Goal: Task Accomplishment & Management: Manage account settings

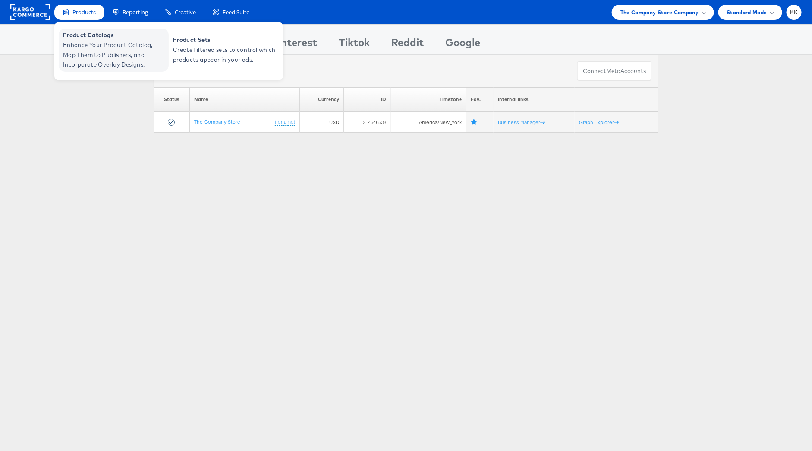
click at [91, 40] on span "Enhance Your Product Catalog, Map Them to Publishers, and Incorporate Overlay D…" at bounding box center [115, 54] width 104 height 29
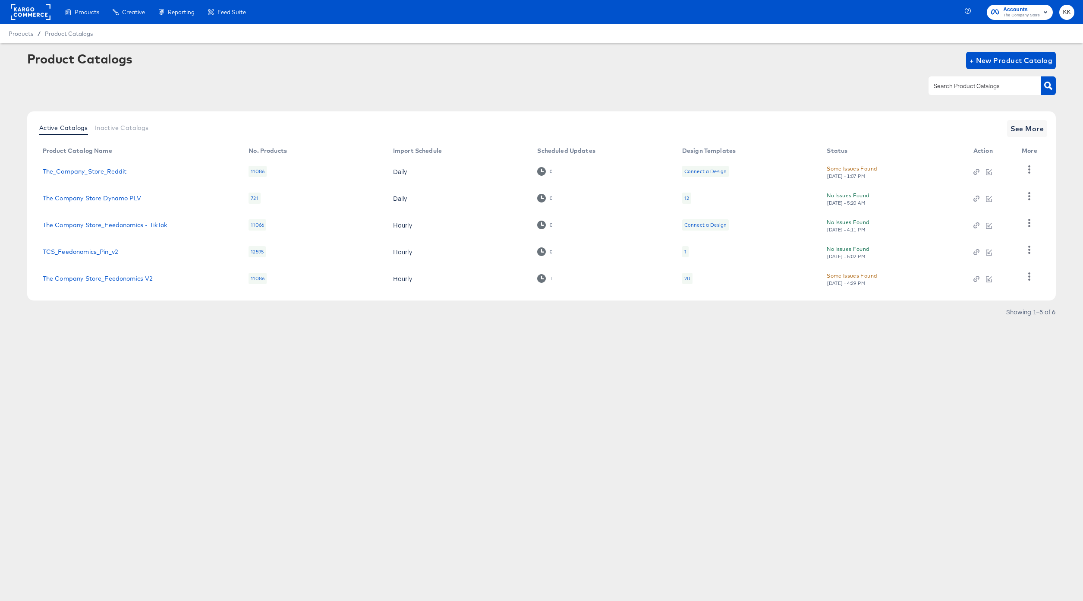
click at [31, 13] on rect at bounding box center [31, 12] width 40 height 16
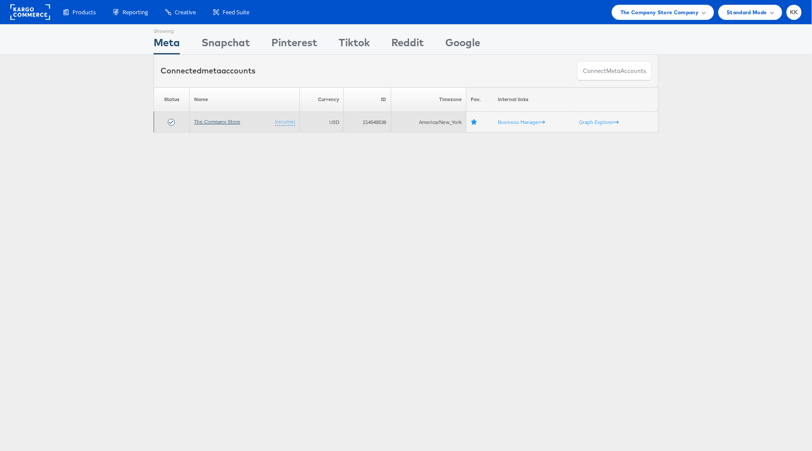
click at [225, 122] on link "The Company Store" at bounding box center [217, 121] width 46 height 6
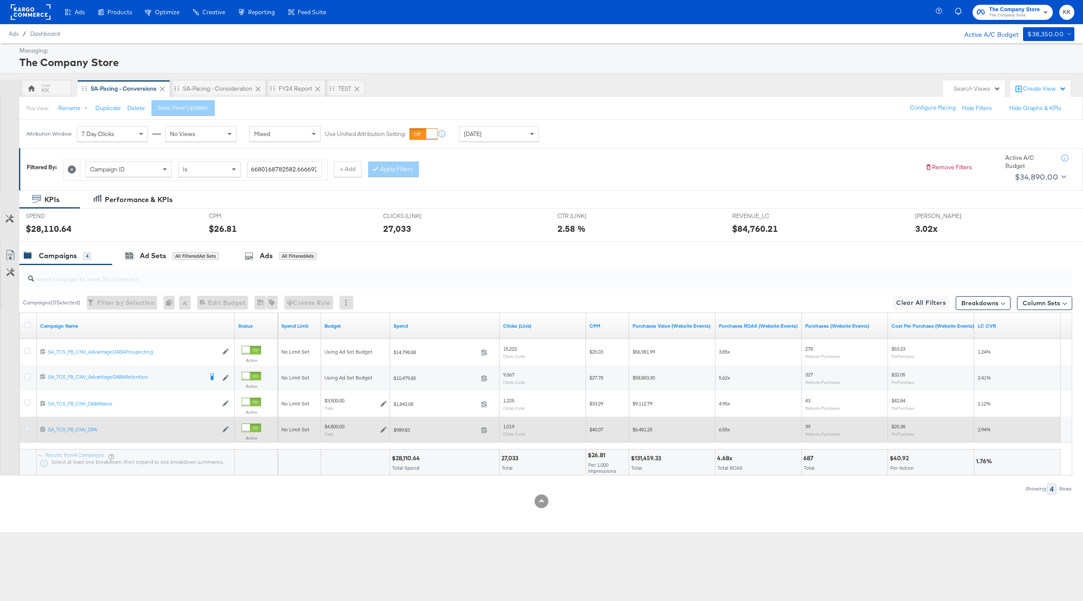
click at [28, 429] on icon at bounding box center [27, 428] width 6 height 6
click at [0, 0] on input "checkbox" at bounding box center [0, 0] width 0 height 0
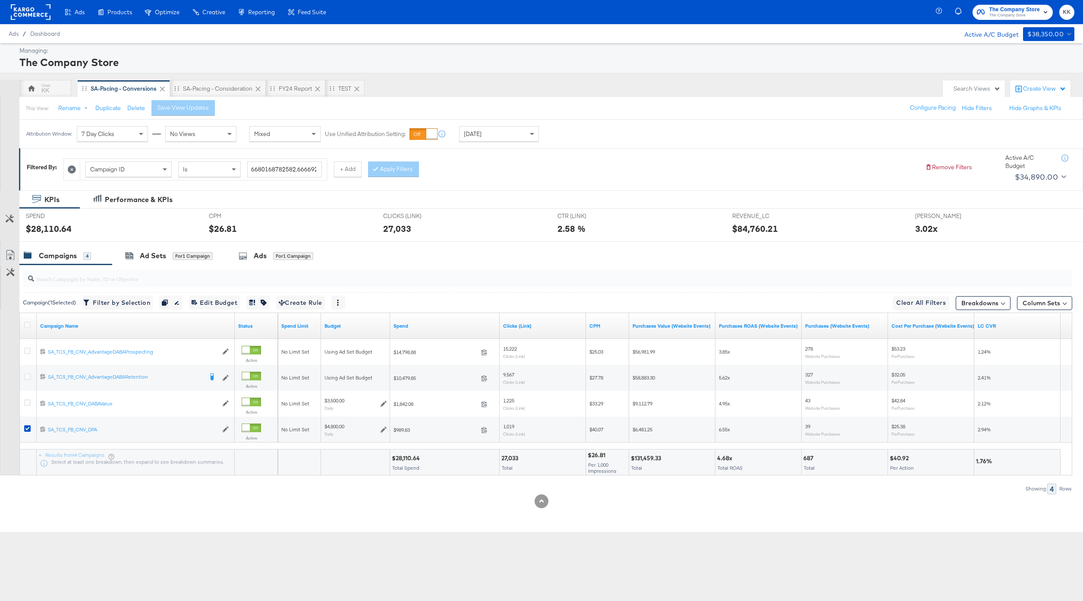
click at [176, 246] on div at bounding box center [541, 245] width 1083 height 7
click at [158, 250] on div "Ad Sets for 1 Campaign" at bounding box center [169, 255] width 114 height 19
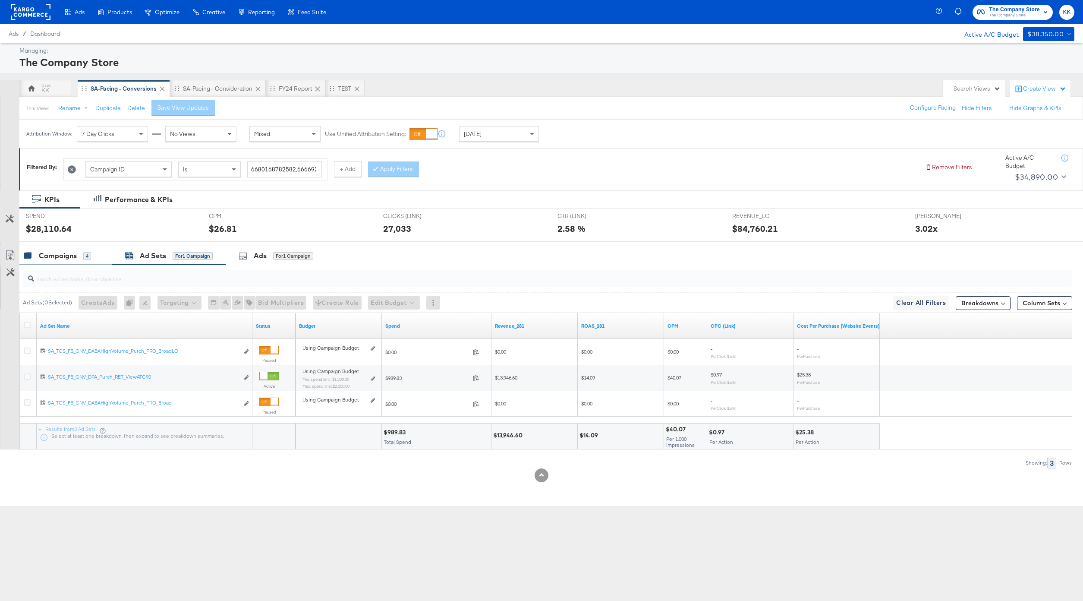
click at [79, 256] on div "Campaigns 4" at bounding box center [57, 256] width 67 height 10
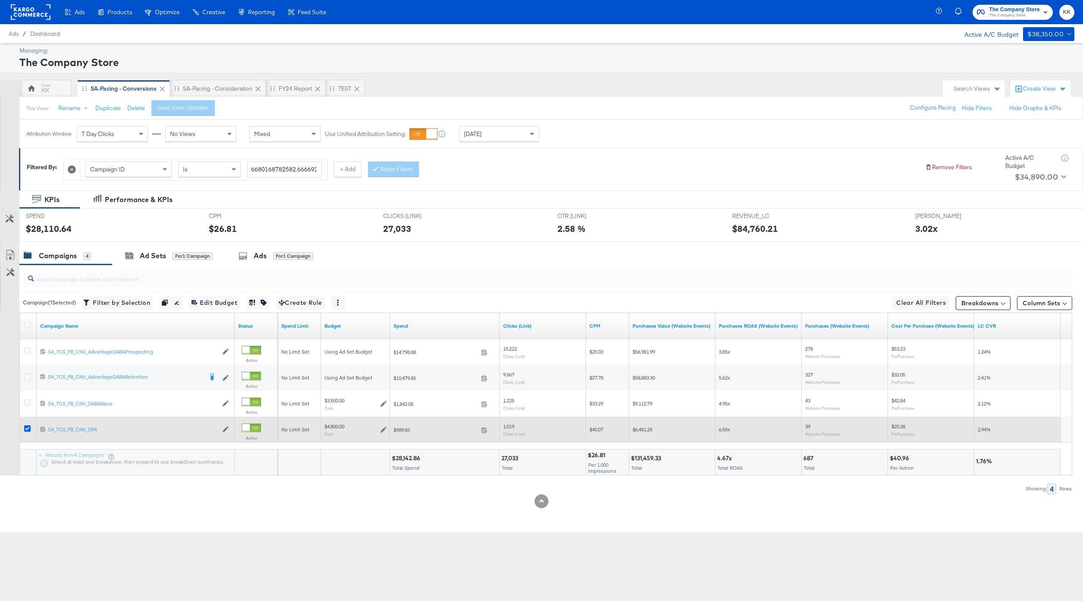
click at [25, 428] on icon at bounding box center [27, 428] width 6 height 6
click at [0, 0] on input "checkbox" at bounding box center [0, 0] width 0 height 0
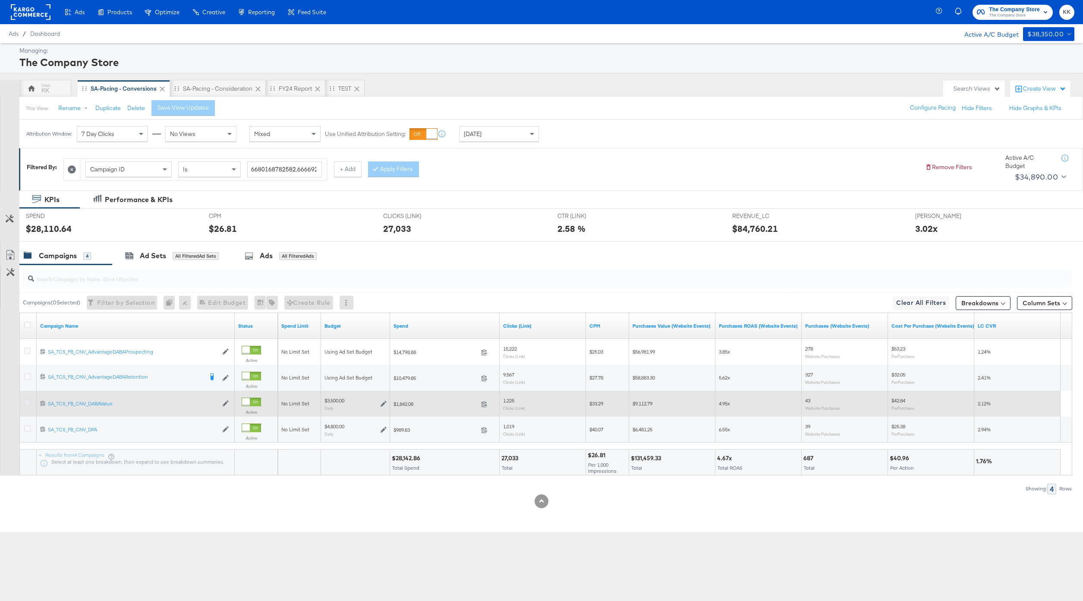
click at [25, 403] on icon at bounding box center [27, 402] width 6 height 6
click at [0, 0] on input "checkbox" at bounding box center [0, 0] width 0 height 0
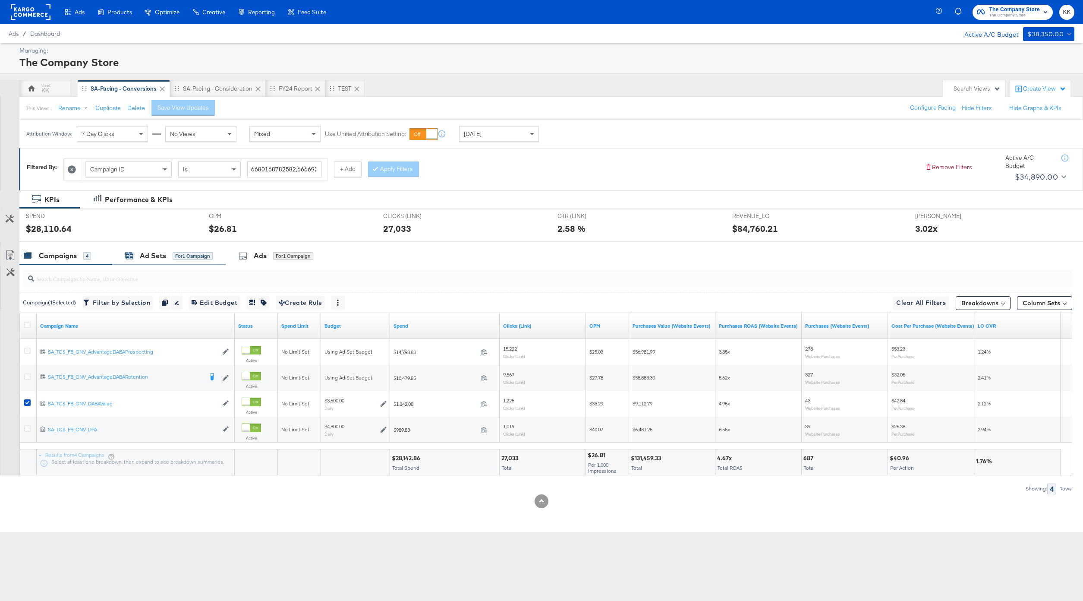
click at [158, 255] on div "Ad Sets" at bounding box center [153, 256] width 26 height 10
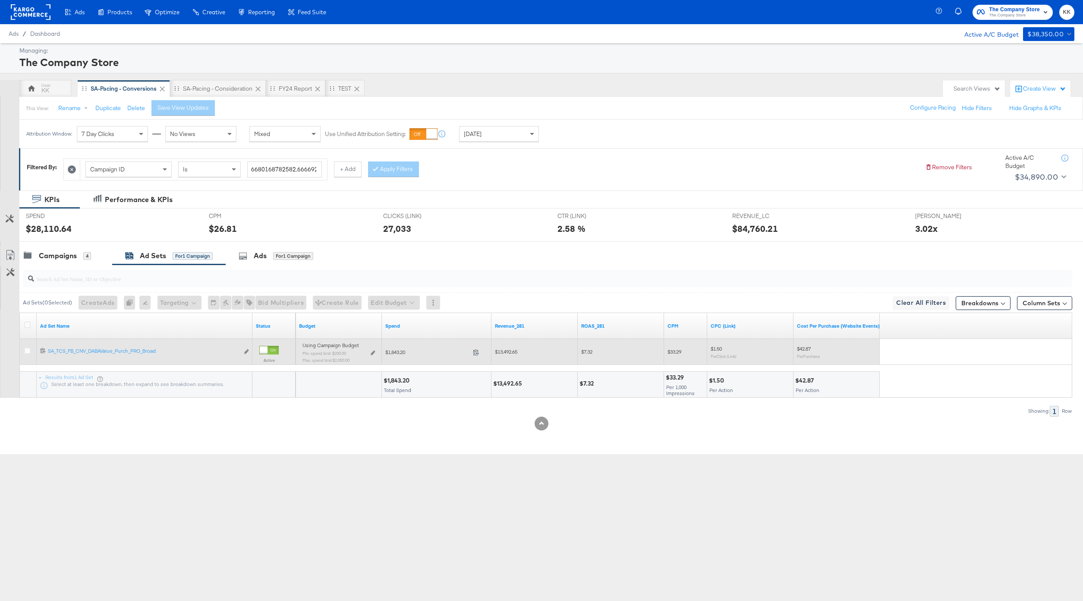
click at [378, 354] on div "Using Campaign Budget Min. spend limit: $200.00 Max. spend limit : $2,000.00 Ed…" at bounding box center [339, 356] width 86 height 34
click at [373, 352] on icon at bounding box center [373, 352] width 4 height 5
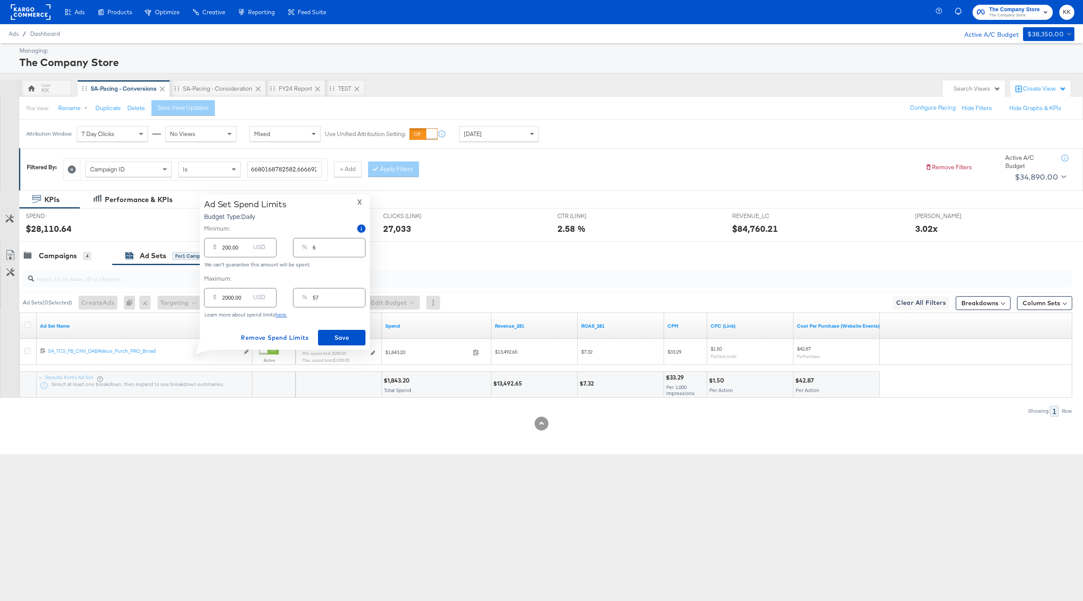
click at [227, 298] on input "2000.00" at bounding box center [236, 294] width 28 height 19
type input "200.00"
type input "6"
type input "2700.00"
type input "77"
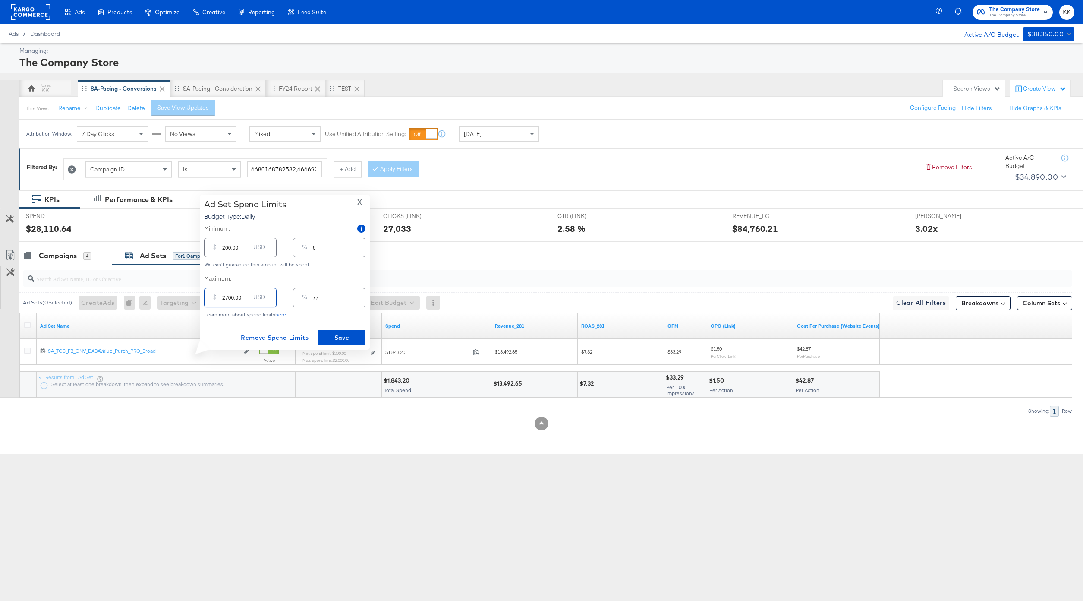
type input "2700.00"
click at [225, 248] on input "200.00" at bounding box center [236, 244] width 28 height 19
type input "00.00"
type input "0"
type input "100.00"
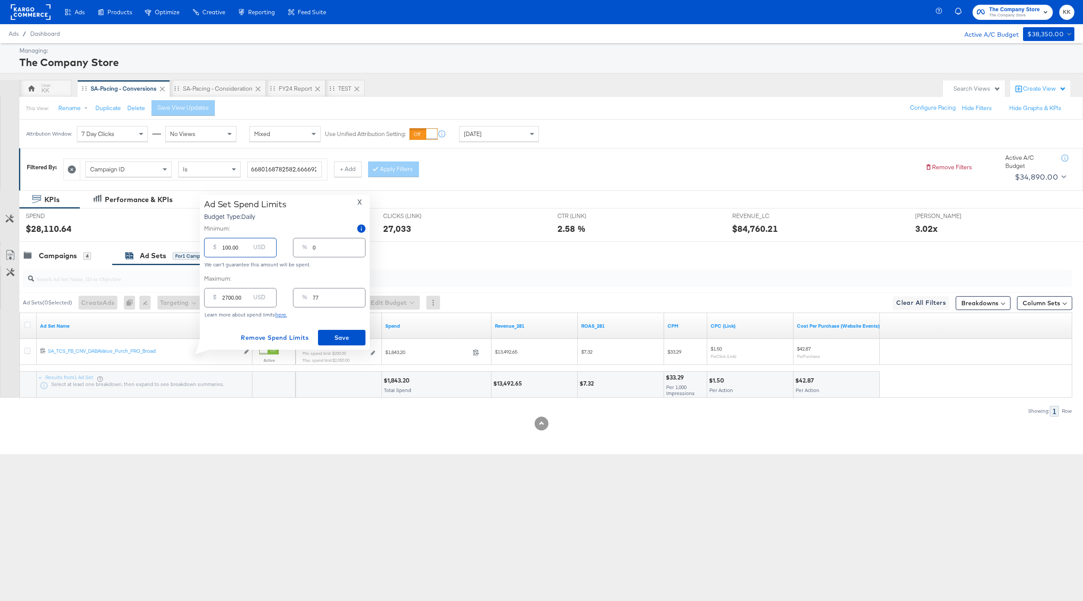
type input "3"
type input "1700.00"
type input "49"
type input "100.00"
type input "3"
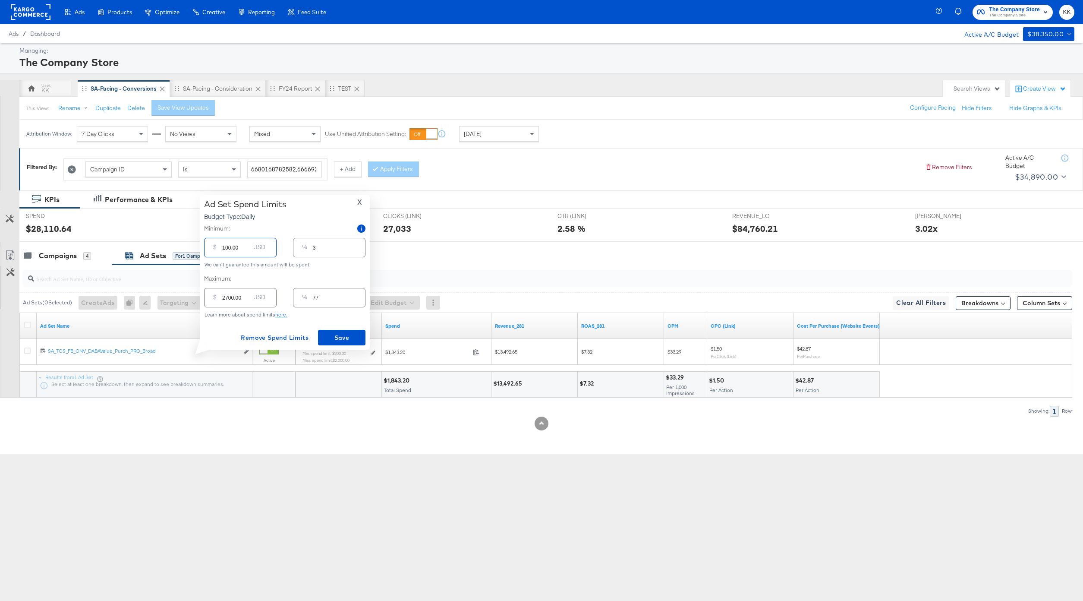
type input "00.00"
type input "0"
type input "800.00"
type input "23"
type input "800.00"
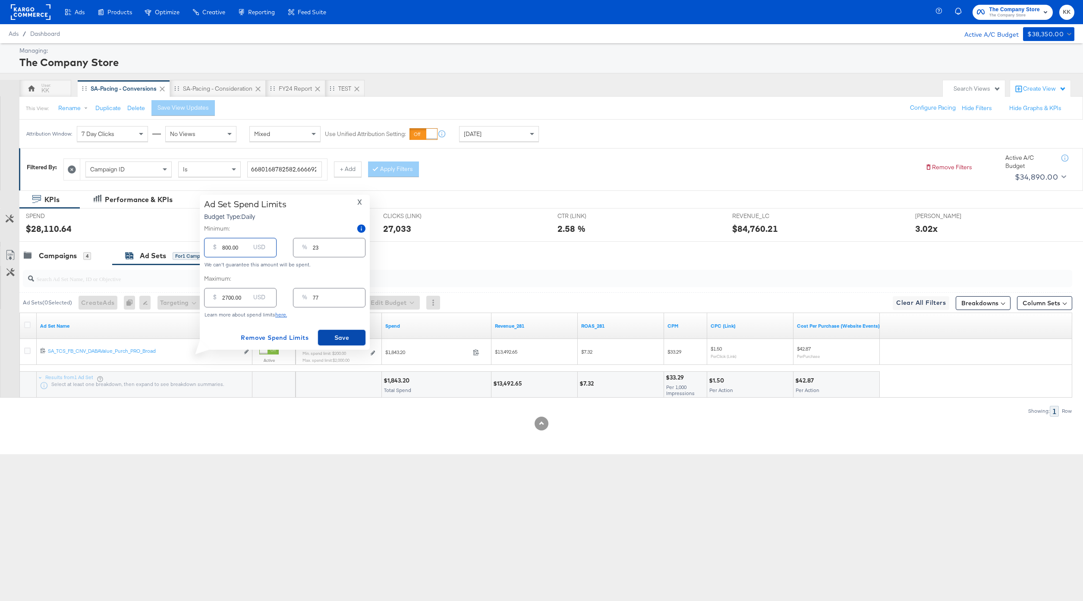
click at [335, 336] on span "Save" at bounding box center [342, 337] width 41 height 11
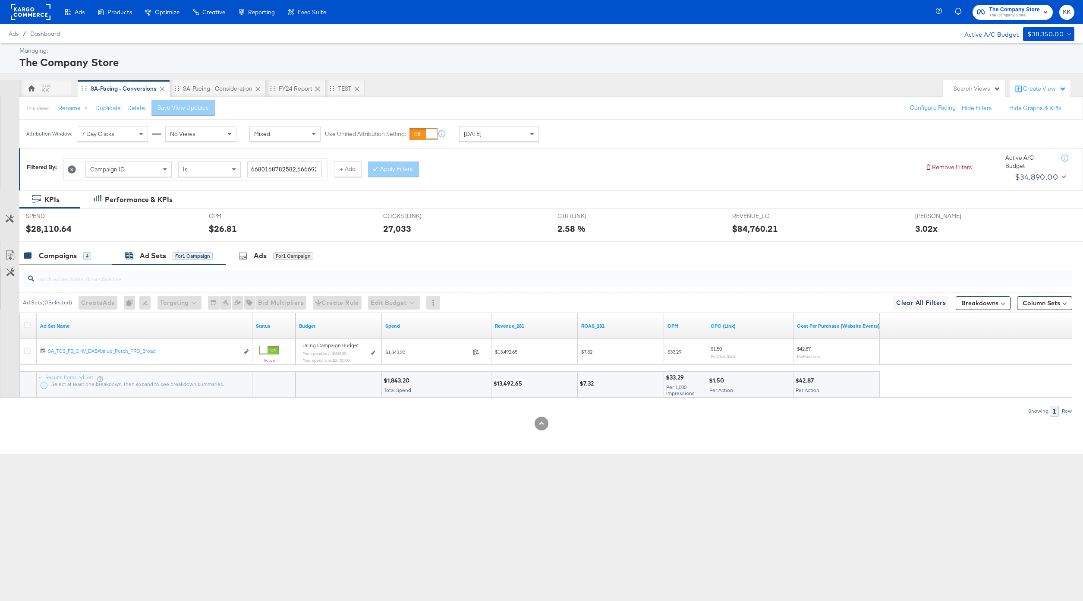
click at [55, 254] on div "Campaigns" at bounding box center [58, 256] width 38 height 10
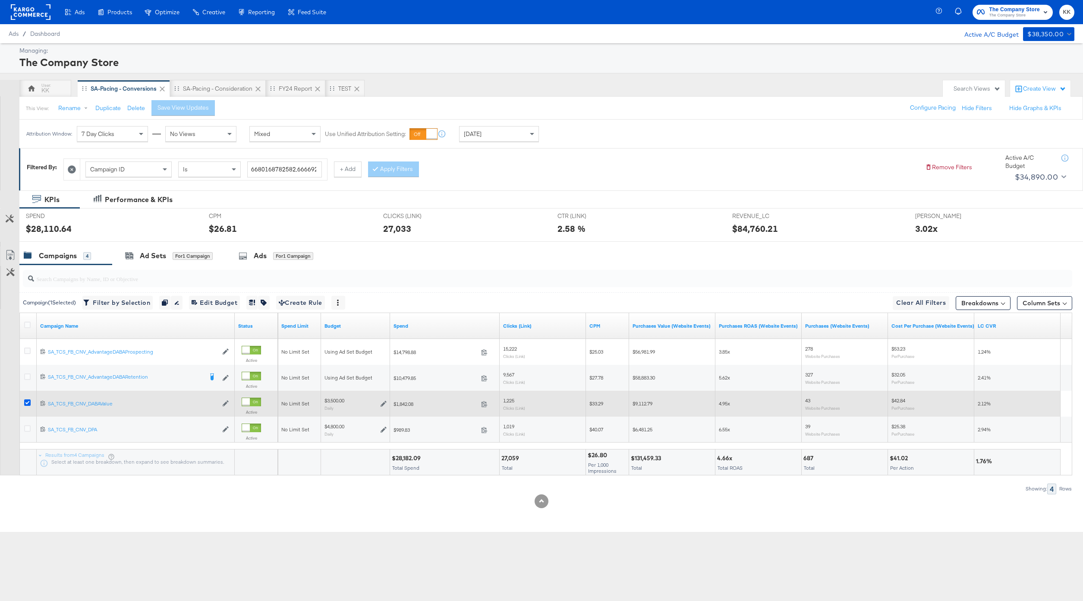
click at [27, 402] on icon at bounding box center [27, 402] width 6 height 6
click at [0, 0] on input "checkbox" at bounding box center [0, 0] width 0 height 0
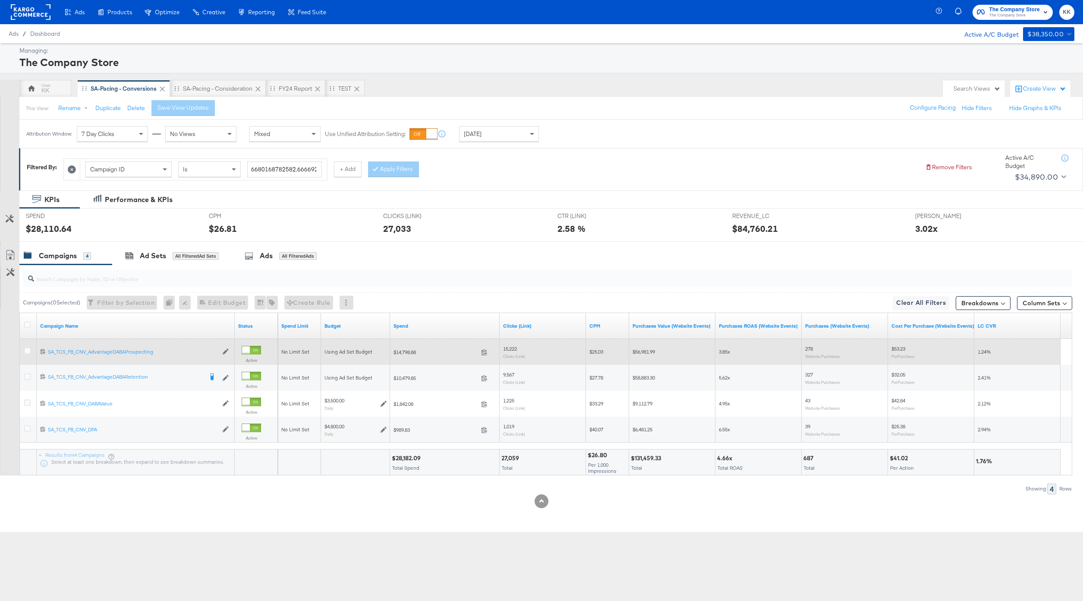
click at [26, 347] on div at bounding box center [29, 352] width 16 height 16
click at [25, 351] on icon at bounding box center [27, 350] width 6 height 6
click at [0, 0] on input "checkbox" at bounding box center [0, 0] width 0 height 0
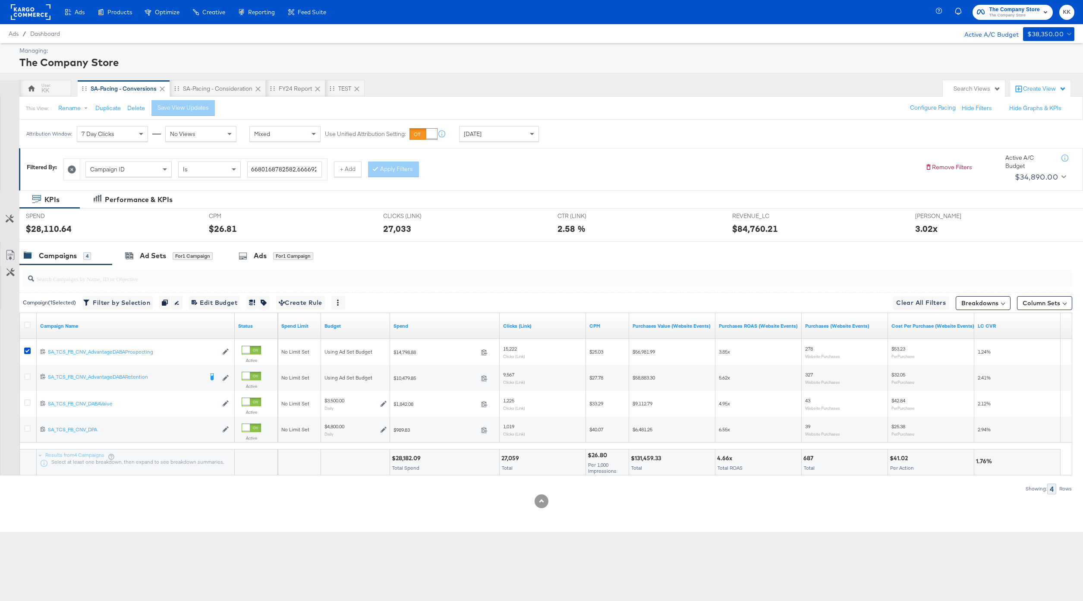
click at [180, 267] on input "search" at bounding box center [504, 275] width 940 height 17
click at [178, 263] on div "Ad Sets for 1 Campaign" at bounding box center [169, 255] width 114 height 19
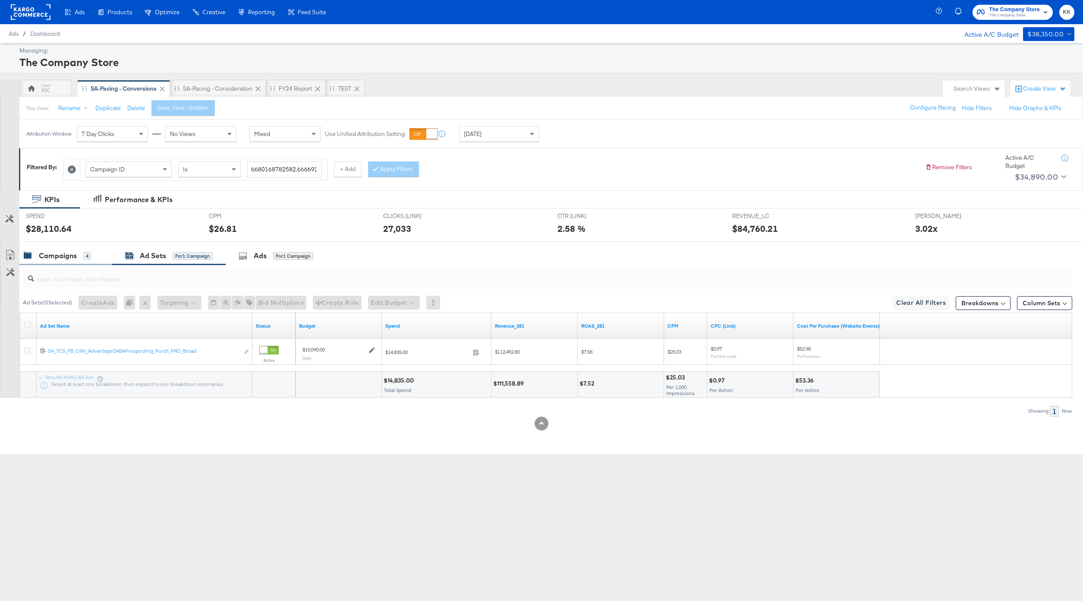
click at [73, 263] on div "Campaigns 4" at bounding box center [65, 255] width 93 height 19
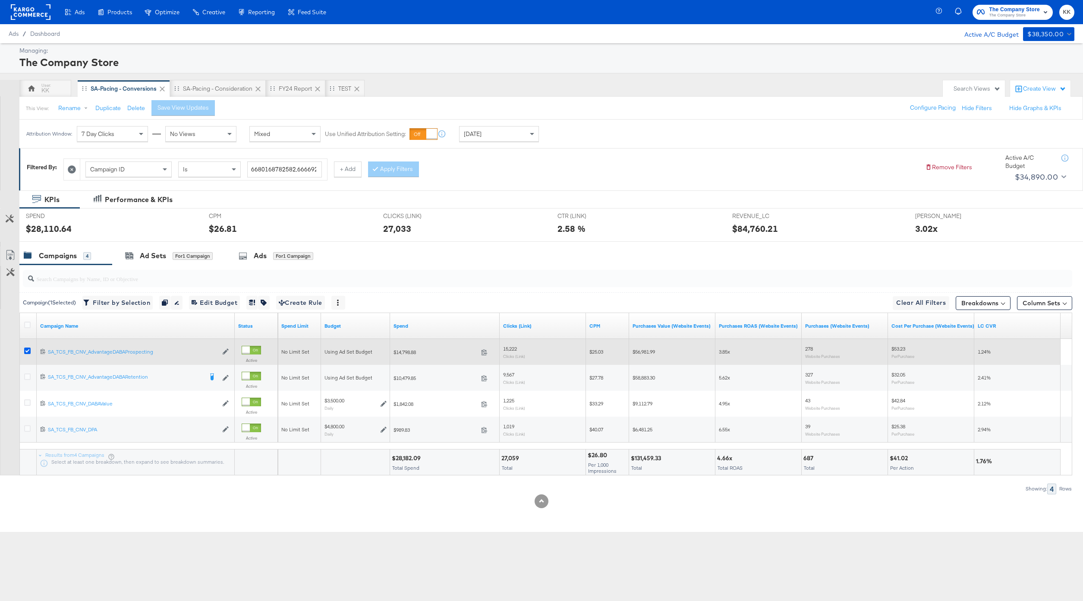
click at [24, 347] on icon at bounding box center [27, 350] width 6 height 6
click at [0, 0] on input "checkbox" at bounding box center [0, 0] width 0 height 0
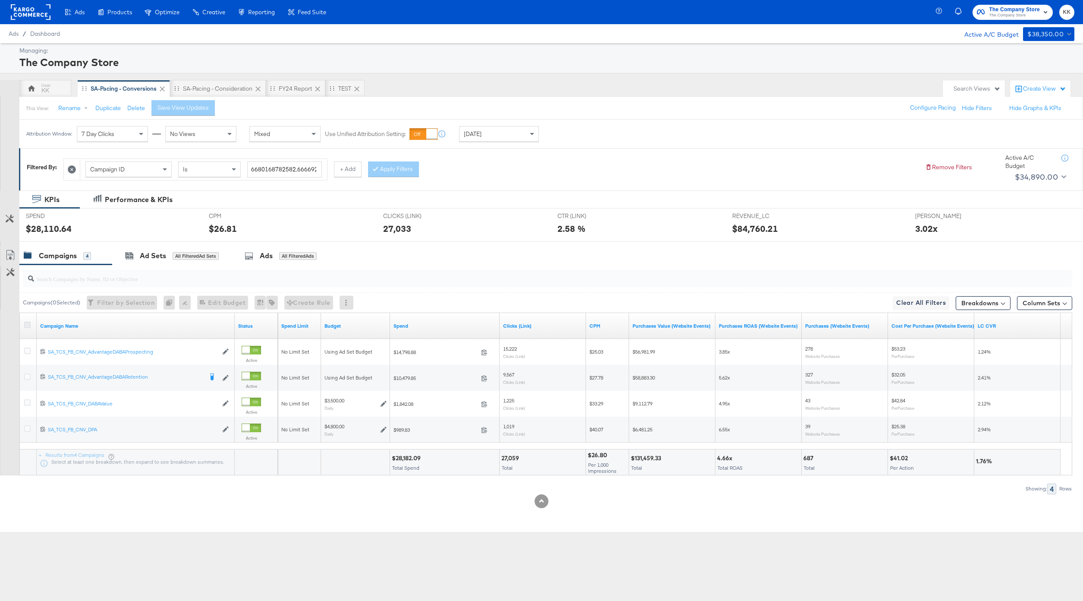
click at [27, 327] on icon at bounding box center [27, 325] width 6 height 6
click at [0, 0] on input "checkbox" at bounding box center [0, 0] width 0 height 0
click at [27, 327] on icon at bounding box center [27, 325] width 6 height 6
click at [0, 0] on input "checkbox" at bounding box center [0, 0] width 0 height 0
